Goal: Transaction & Acquisition: Purchase product/service

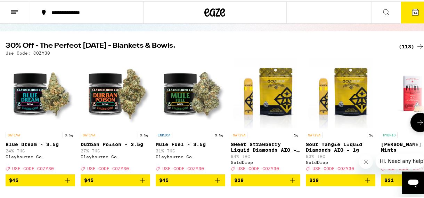
scroll to position [60, 0]
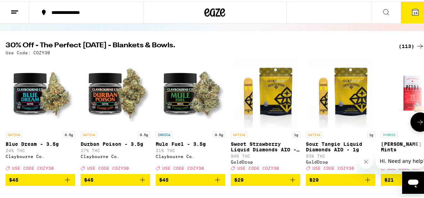
click at [416, 122] on icon at bounding box center [420, 121] width 8 height 8
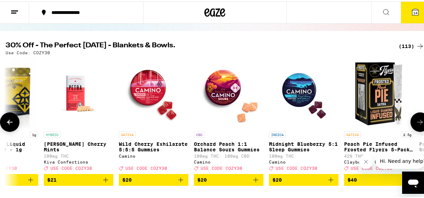
click at [416, 122] on icon at bounding box center [420, 121] width 8 height 8
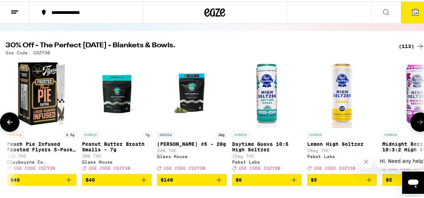
click at [416, 122] on icon at bounding box center [420, 121] width 8 height 8
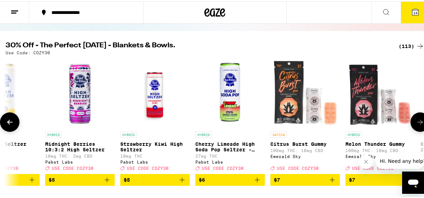
click at [416, 122] on icon at bounding box center [420, 121] width 8 height 8
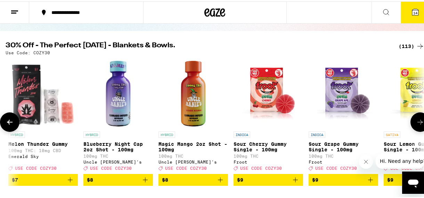
click at [416, 122] on icon at bounding box center [420, 121] width 8 height 8
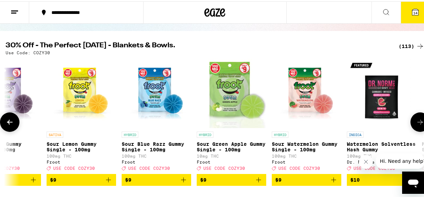
click at [416, 122] on icon at bounding box center [420, 121] width 8 height 8
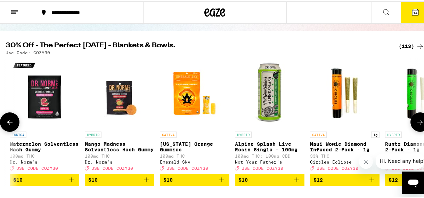
click at [416, 122] on icon at bounding box center [420, 121] width 8 height 8
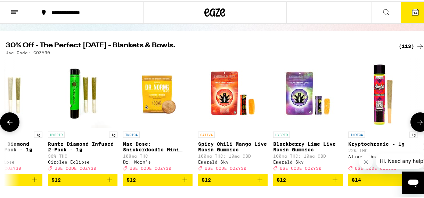
click at [416, 122] on icon at bounding box center [420, 121] width 8 height 8
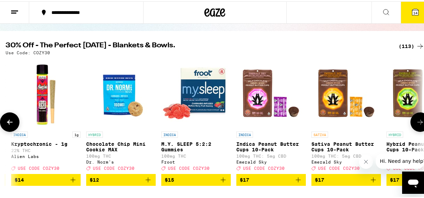
click at [416, 122] on icon at bounding box center [420, 121] width 8 height 8
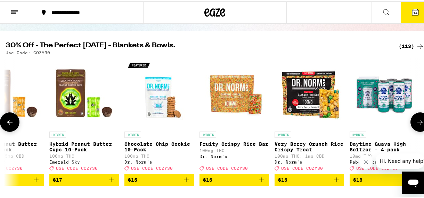
click at [416, 122] on icon at bounding box center [420, 121] width 8 height 8
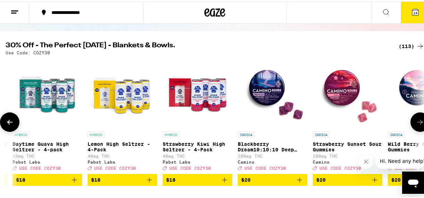
click at [416, 122] on icon at bounding box center [420, 121] width 8 height 8
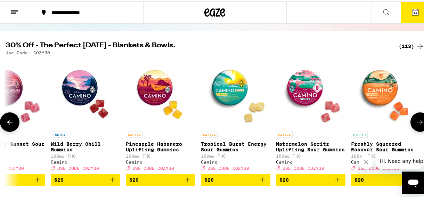
click at [416, 122] on icon at bounding box center [420, 121] width 8 height 8
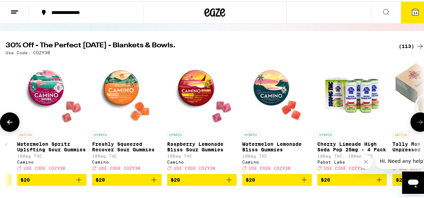
scroll to position [0, 4050]
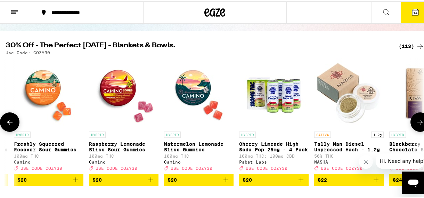
click at [416, 122] on icon at bounding box center [420, 121] width 8 height 8
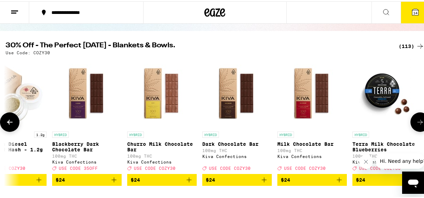
click at [416, 122] on icon at bounding box center [420, 121] width 8 height 8
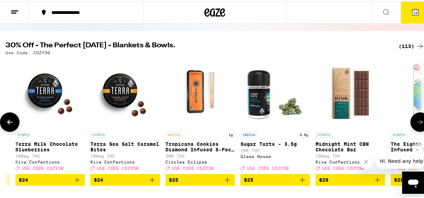
click at [416, 122] on icon at bounding box center [420, 121] width 8 height 8
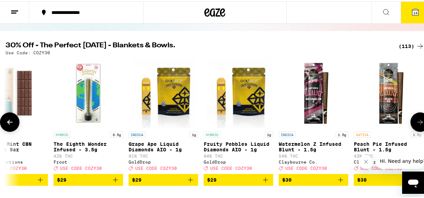
click at [416, 122] on icon at bounding box center [420, 121] width 8 height 8
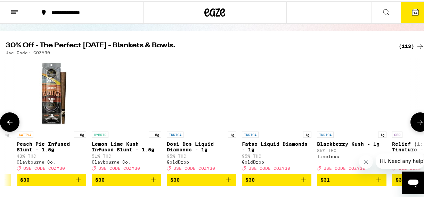
click at [416, 122] on icon at bounding box center [420, 121] width 8 height 8
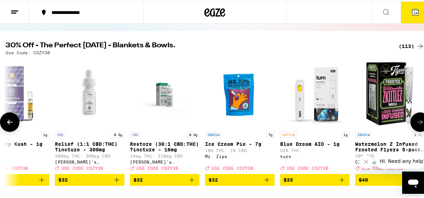
click at [416, 122] on icon at bounding box center [420, 121] width 8 height 8
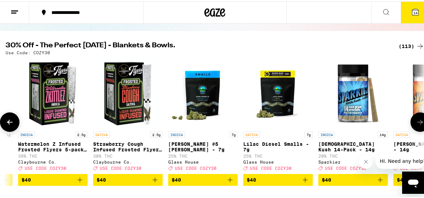
click at [416, 122] on icon at bounding box center [420, 121] width 8 height 8
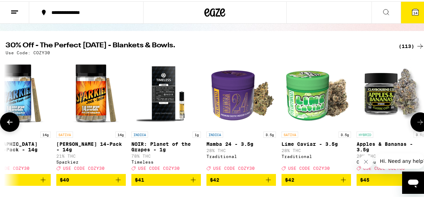
click at [416, 122] on icon at bounding box center [420, 121] width 8 height 8
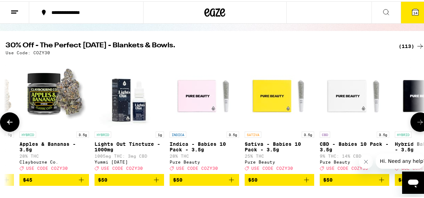
click at [416, 122] on icon at bounding box center [420, 121] width 8 height 8
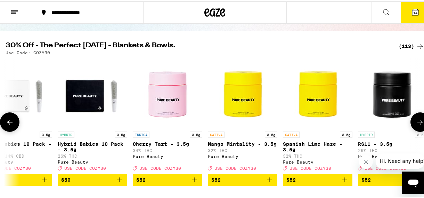
click at [416, 122] on icon at bounding box center [420, 121] width 8 height 8
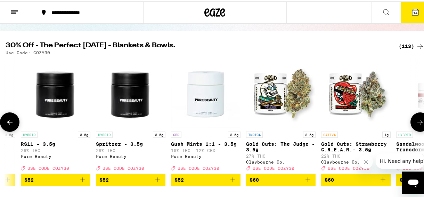
click at [416, 122] on icon at bounding box center [420, 121] width 8 height 8
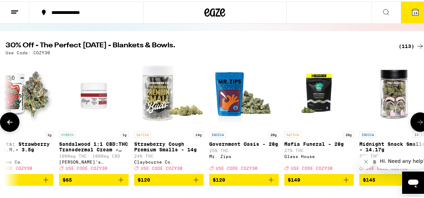
click at [416, 122] on icon at bounding box center [420, 121] width 8 height 8
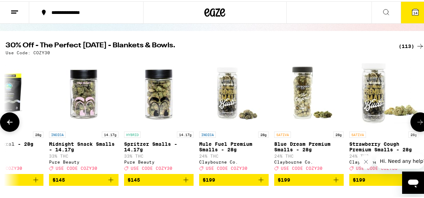
scroll to position [0, 8078]
click at [413, 122] on div at bounding box center [420, 120] width 19 height 19
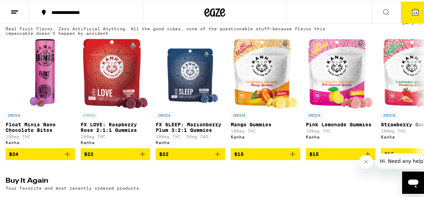
scroll to position [580, 0]
